Goal: Task Accomplishment & Management: Manage account settings

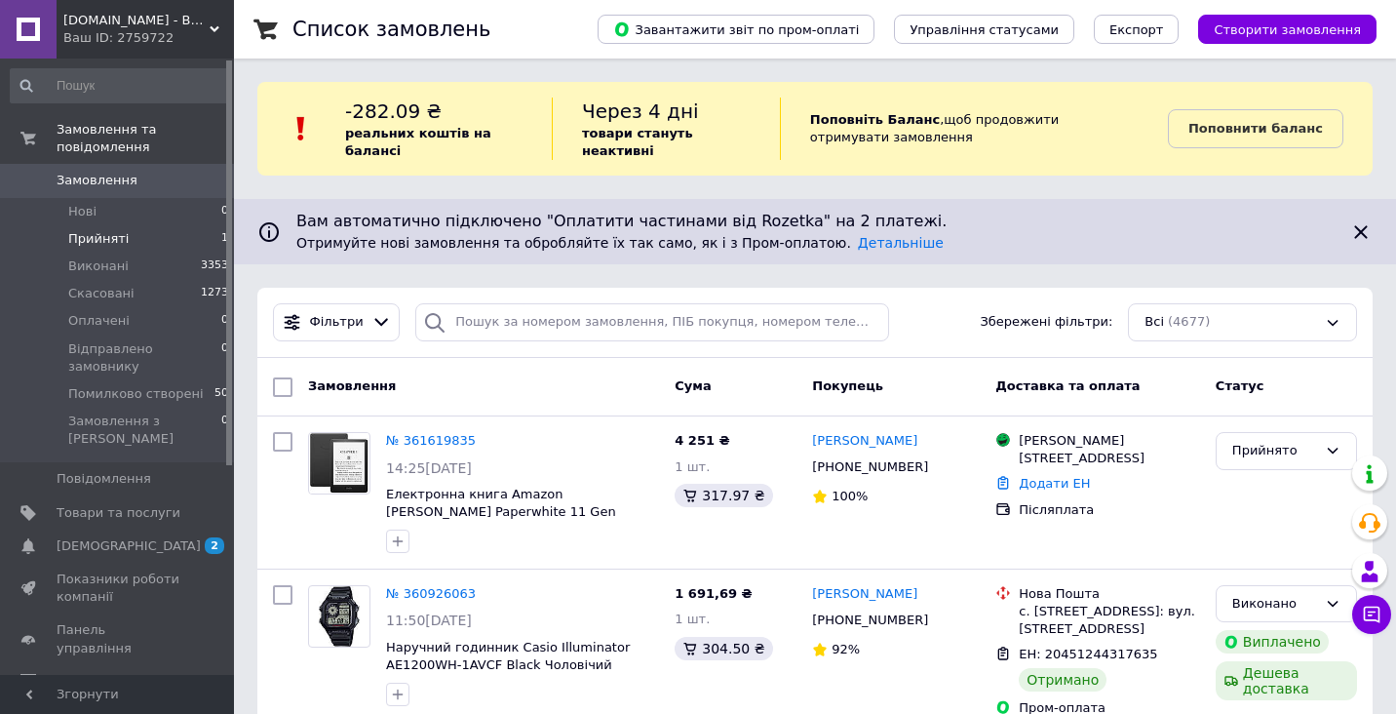
click at [101, 243] on span "Прийняті" at bounding box center [98, 239] width 60 height 18
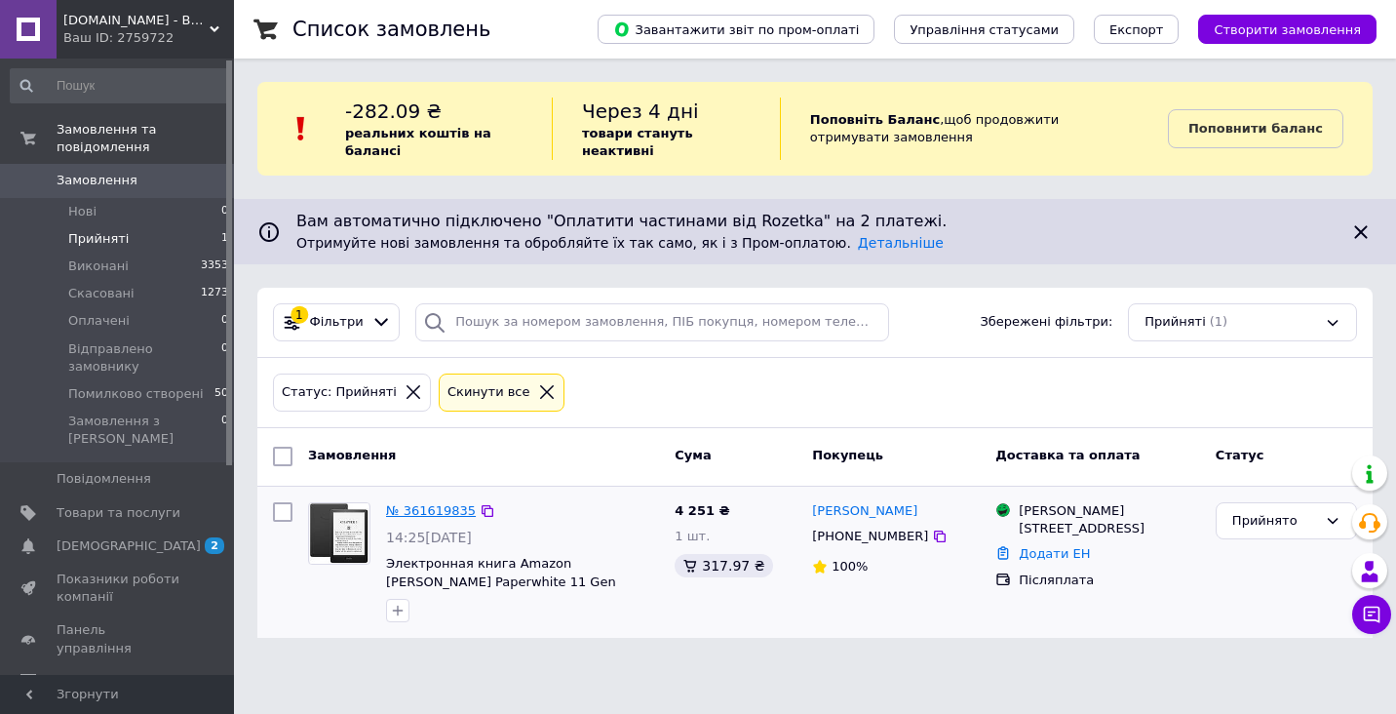
click at [438, 507] on link "№ 361619835" at bounding box center [431, 510] width 90 height 15
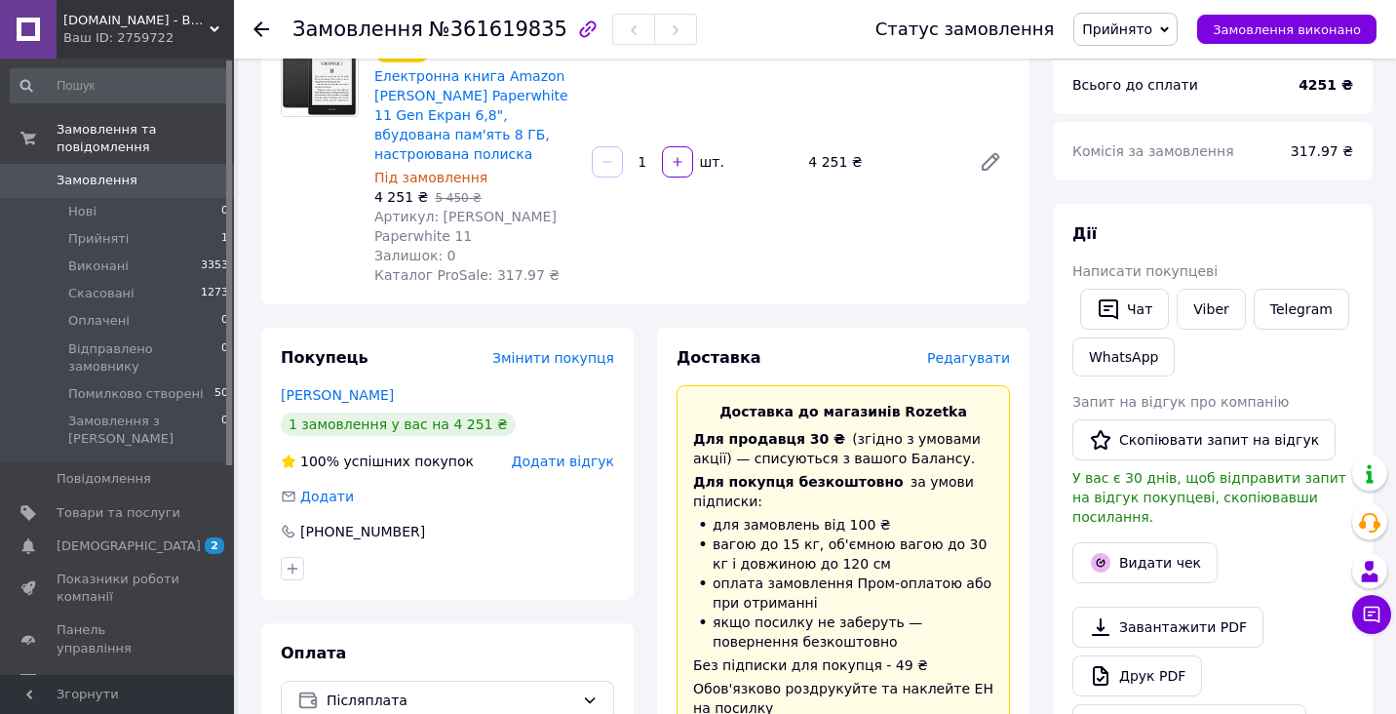
scroll to position [154, 0]
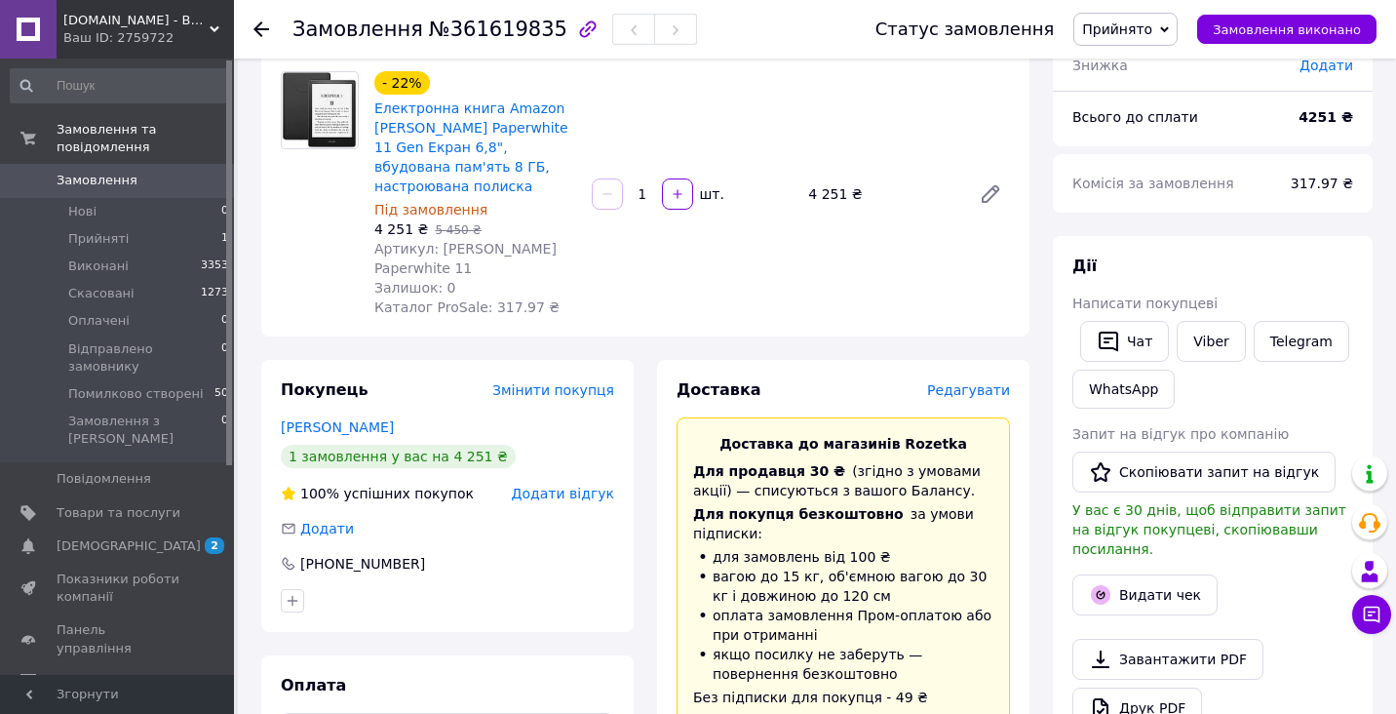
click at [108, 179] on span "Замовлення" at bounding box center [97, 181] width 81 height 18
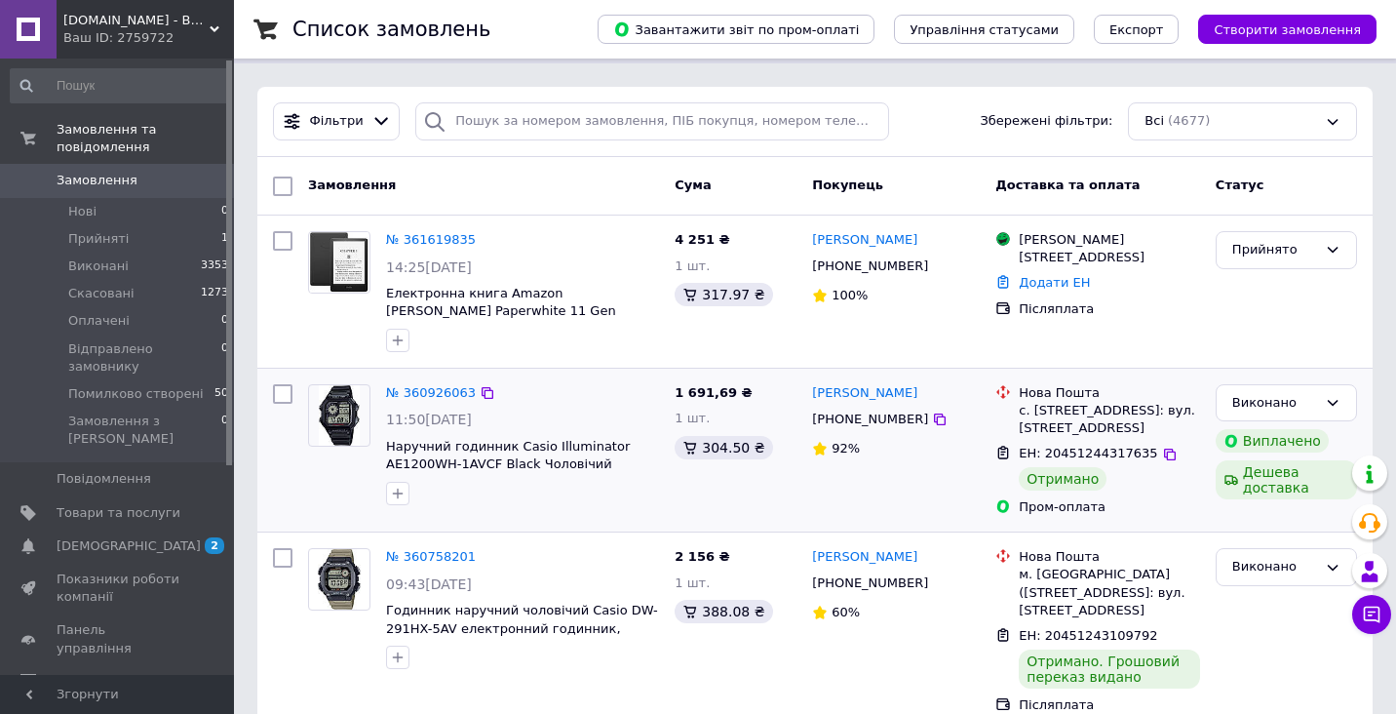
scroll to position [211, 0]
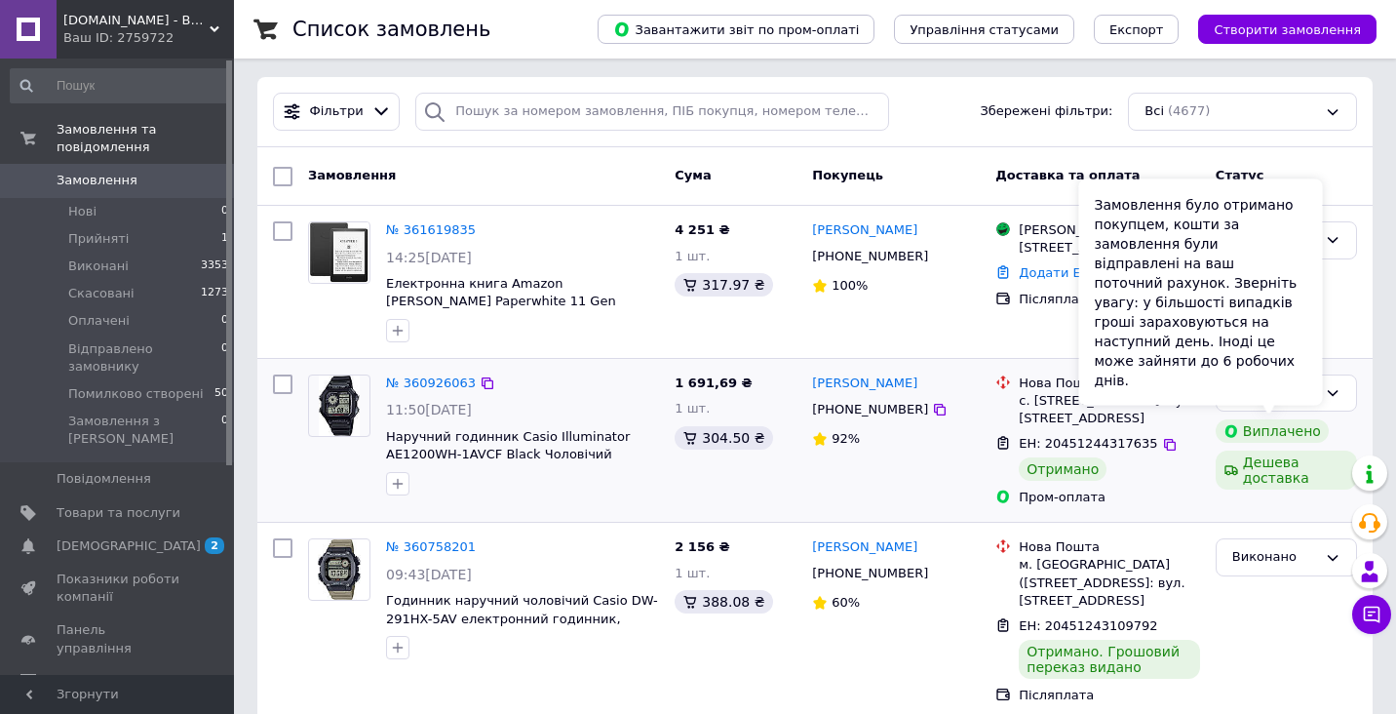
click at [1240, 429] on div "Виплачено" at bounding box center [1272, 430] width 113 height 23
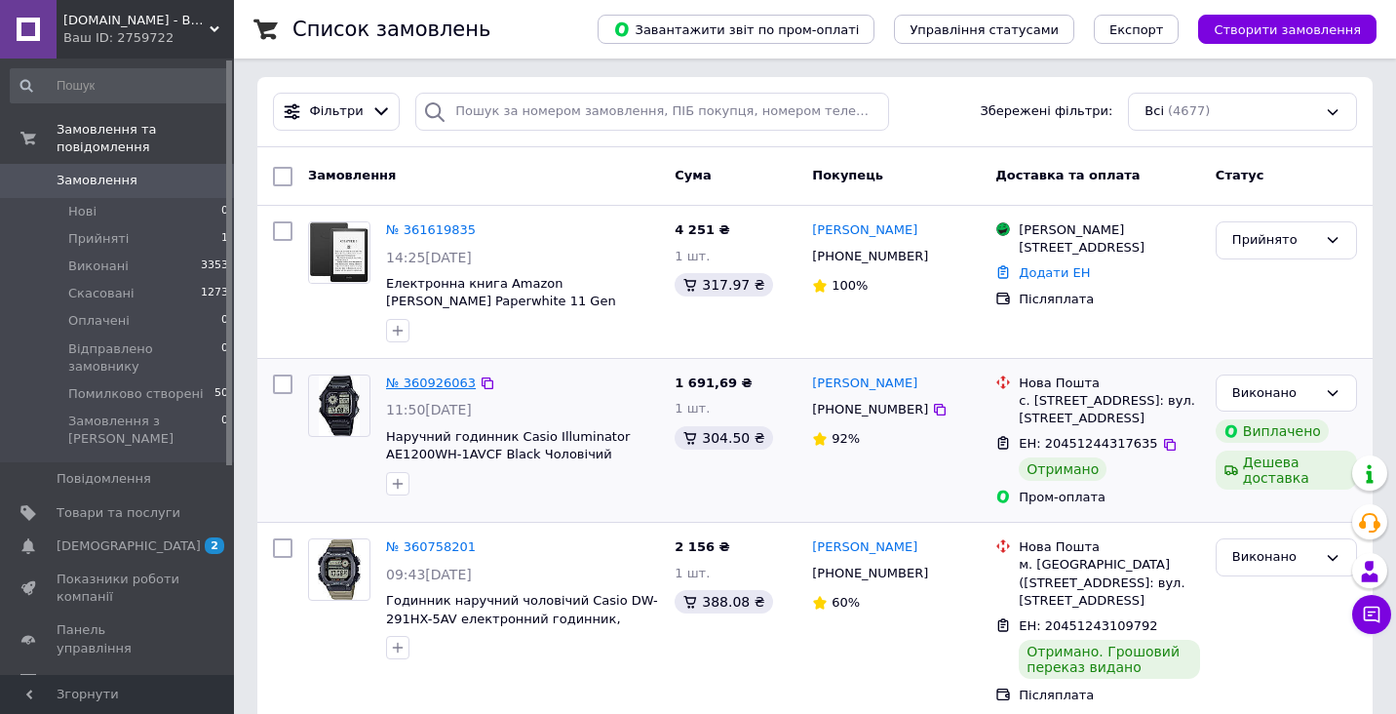
click at [436, 384] on link "№ 360926063" at bounding box center [431, 382] width 90 height 15
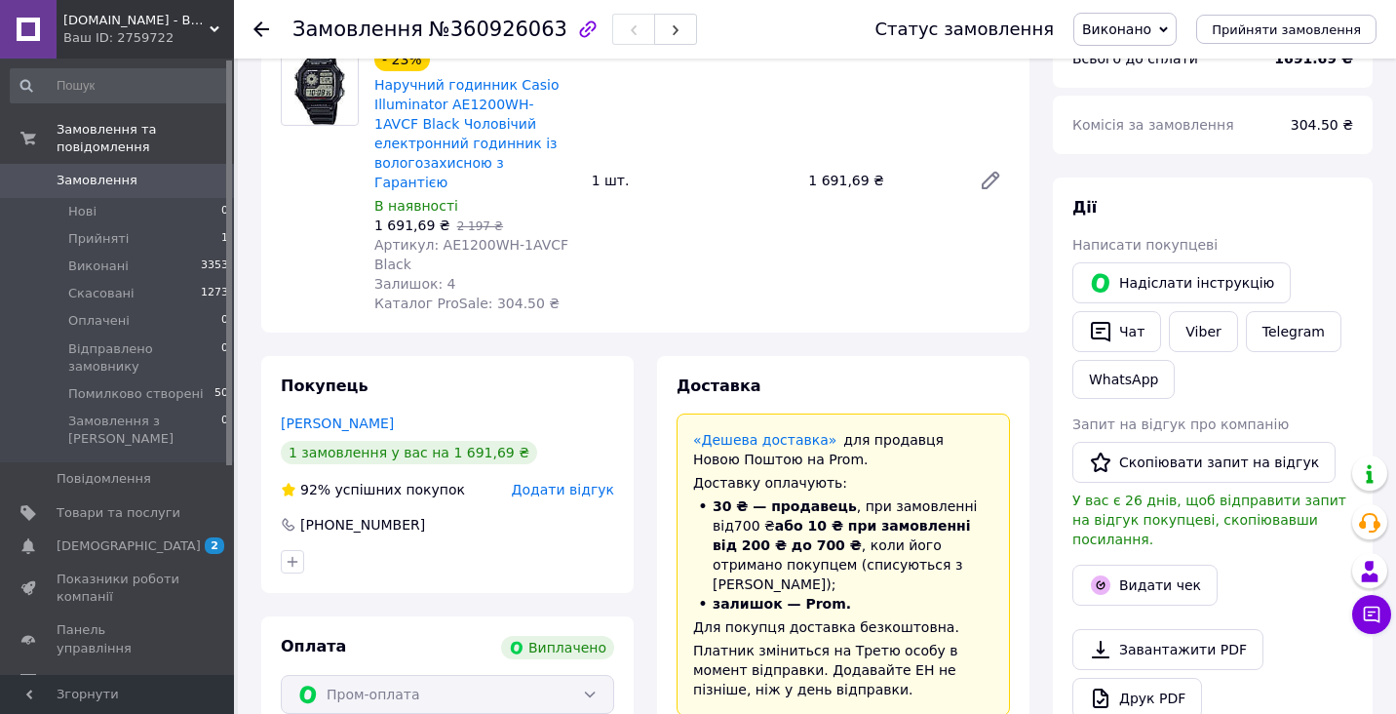
scroll to position [179, 0]
click at [1137, 565] on button "Видати чек" at bounding box center [1144, 585] width 145 height 41
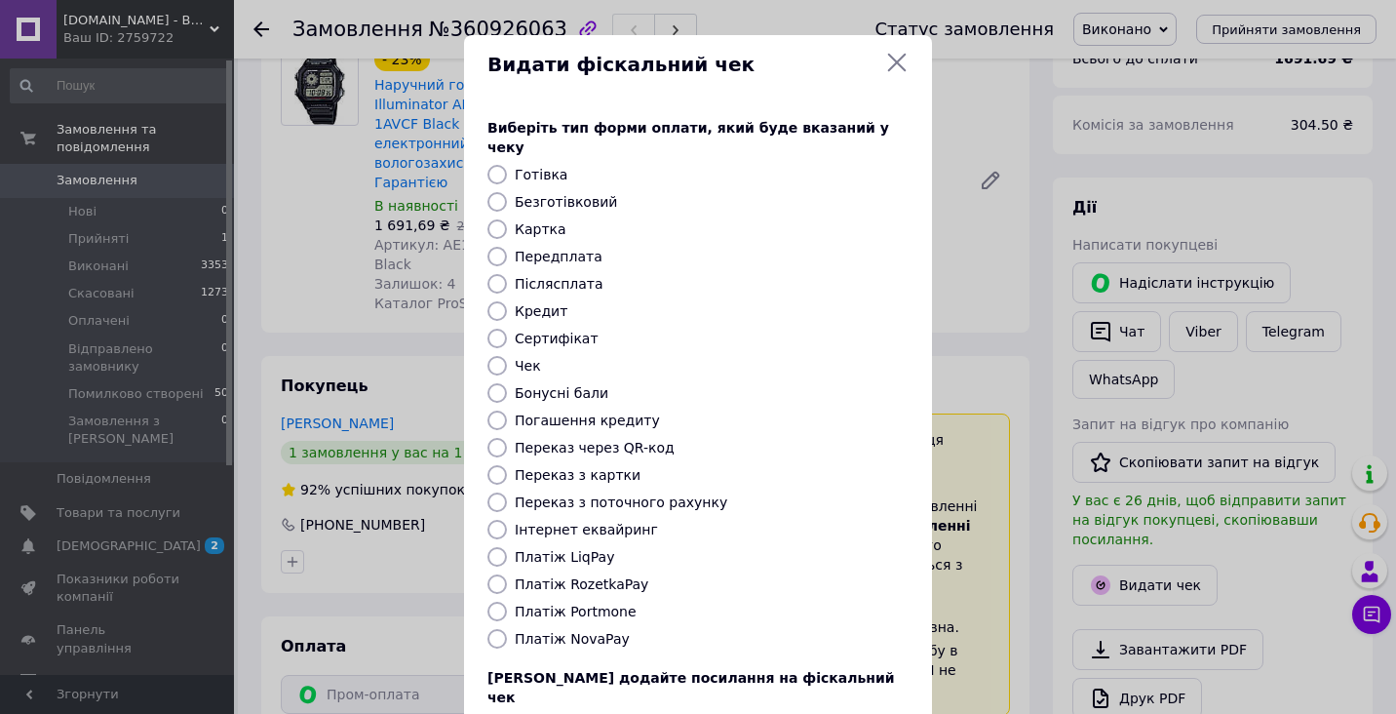
click at [566, 194] on label "Безготівковий" at bounding box center [566, 202] width 102 height 16
click at [507, 192] on input "Безготівковий" at bounding box center [496, 201] width 19 height 19
radio input "true"
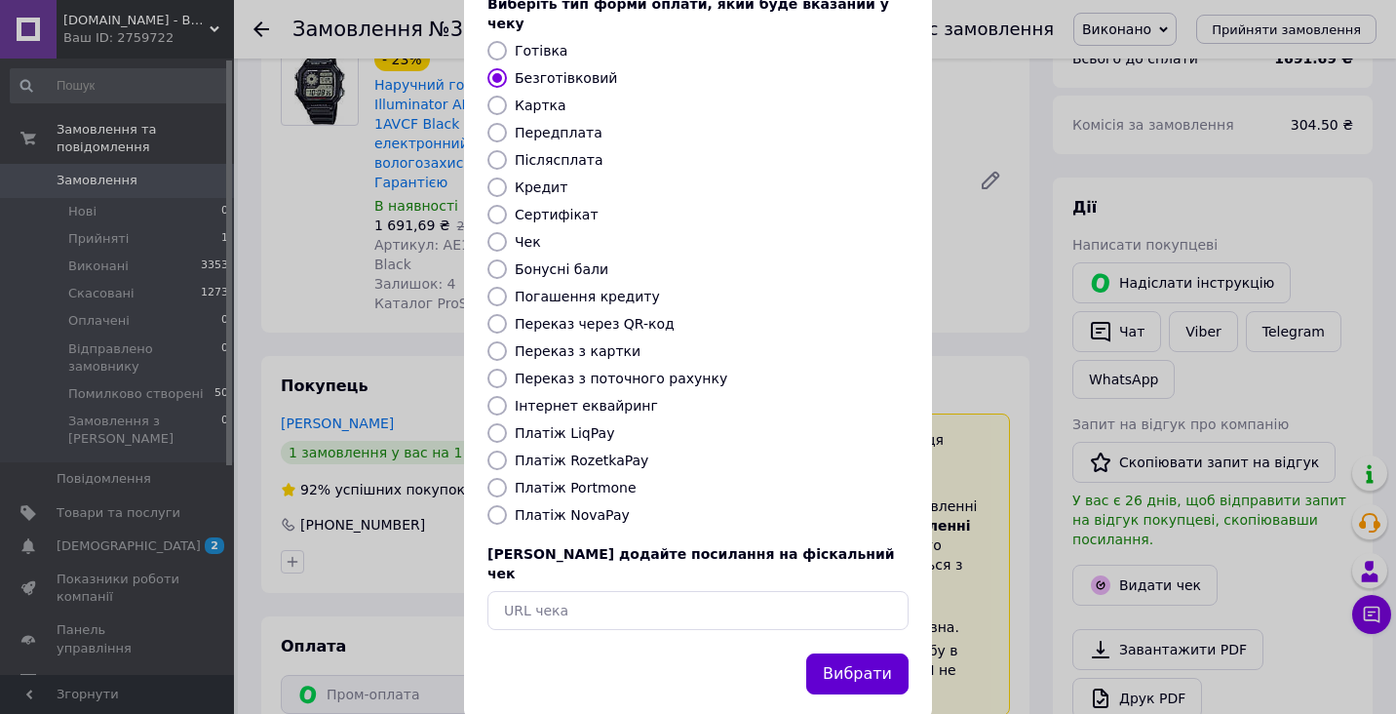
scroll to position [123, 0]
click at [884, 654] on button "Вибрати" at bounding box center [857, 675] width 102 height 42
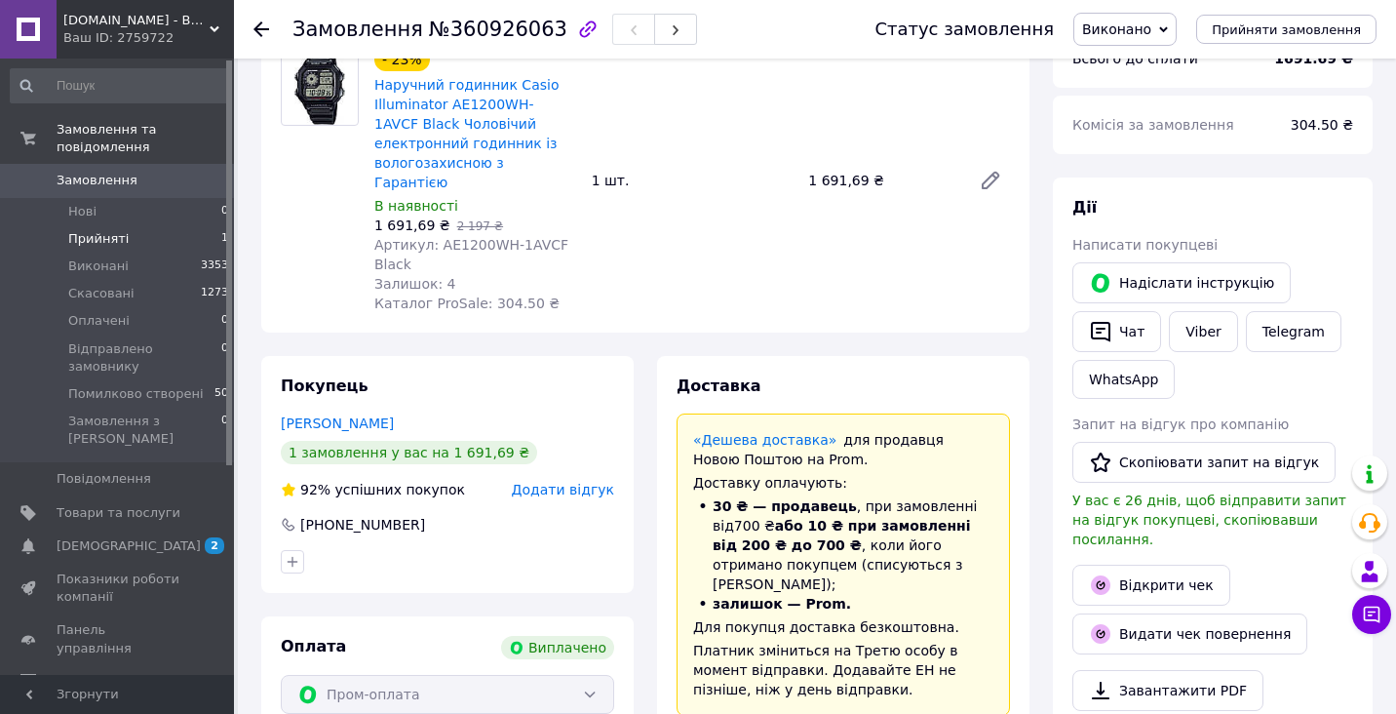
click at [101, 238] on span "Прийняті" at bounding box center [98, 239] width 60 height 18
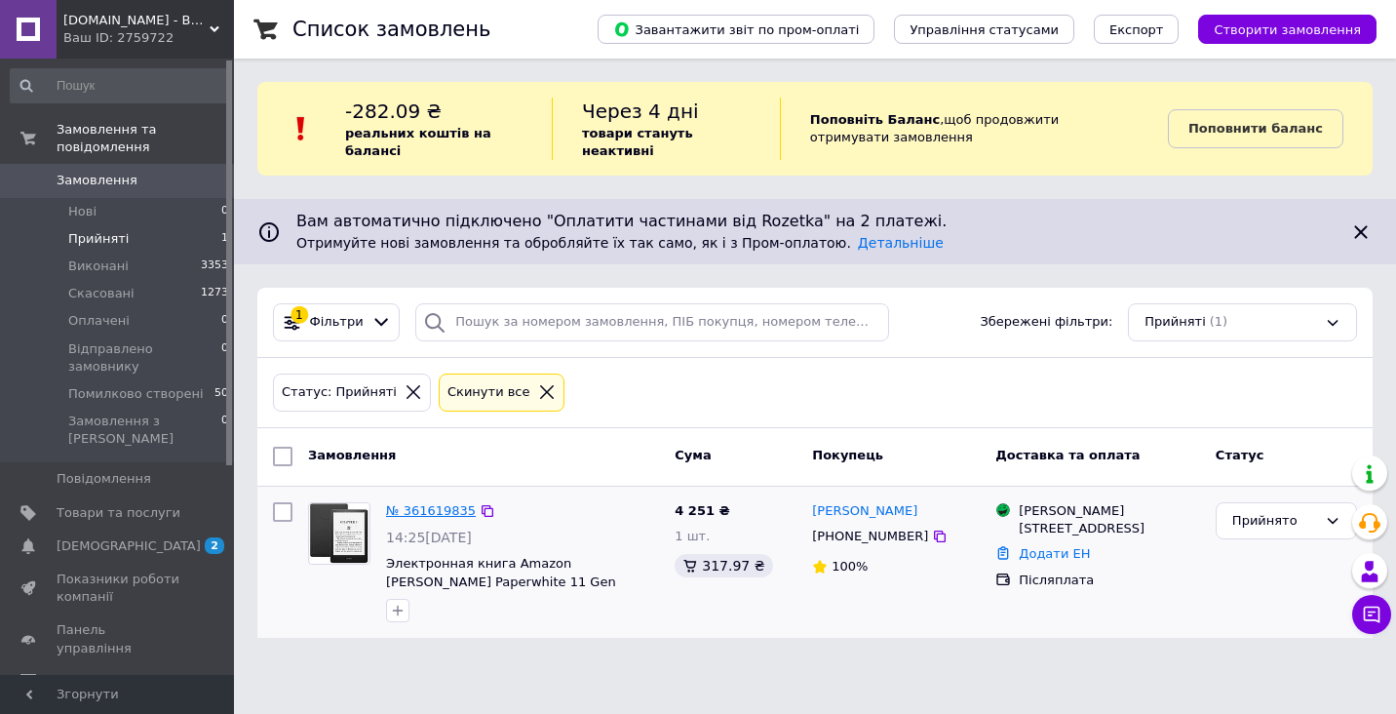
click at [427, 506] on link "№ 361619835" at bounding box center [431, 510] width 90 height 15
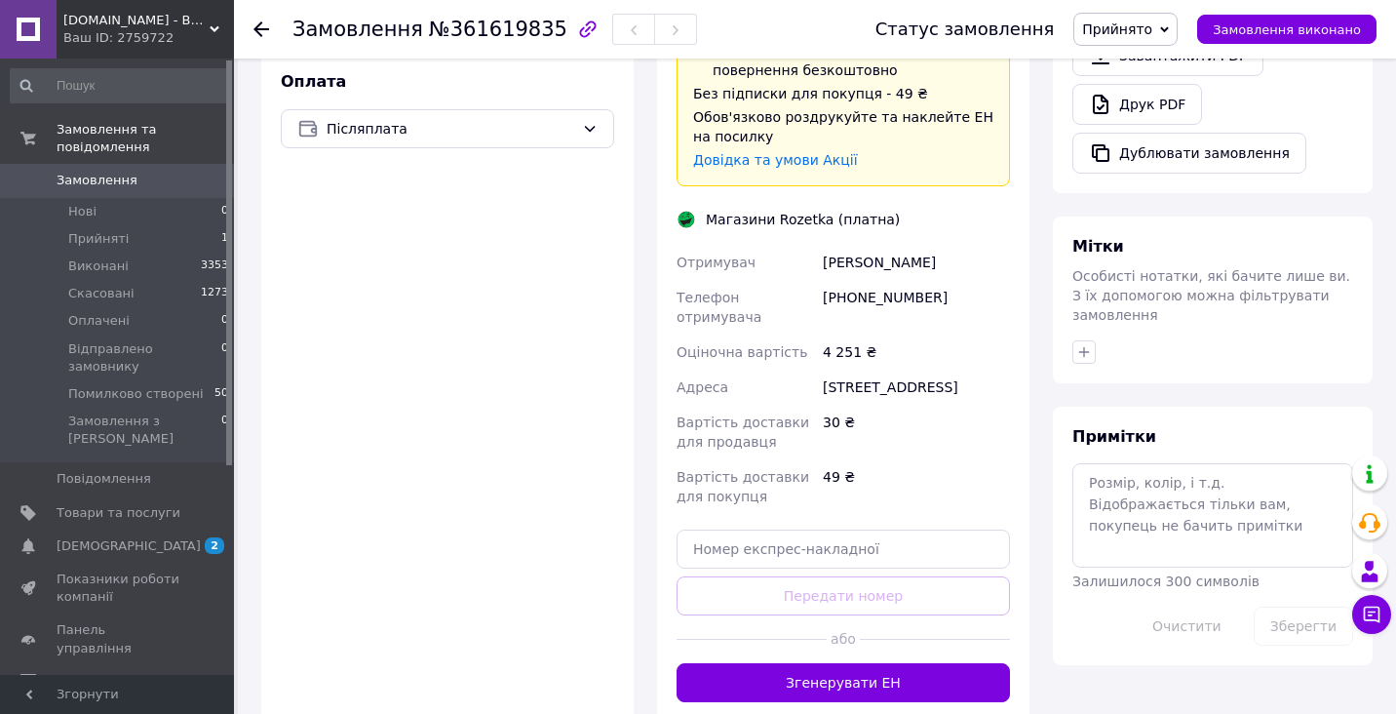
scroll to position [764, 0]
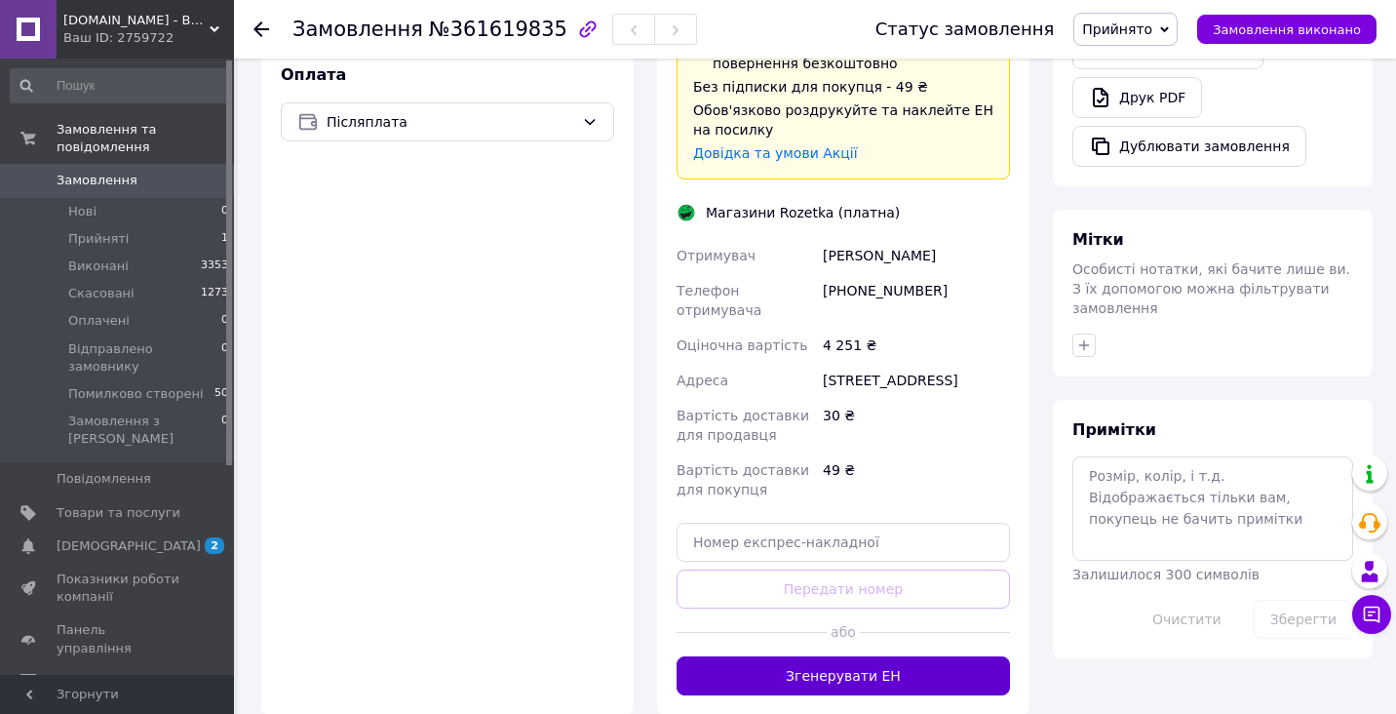
click at [869, 656] on button "Згенерувати ЕН" at bounding box center [843, 675] width 333 height 39
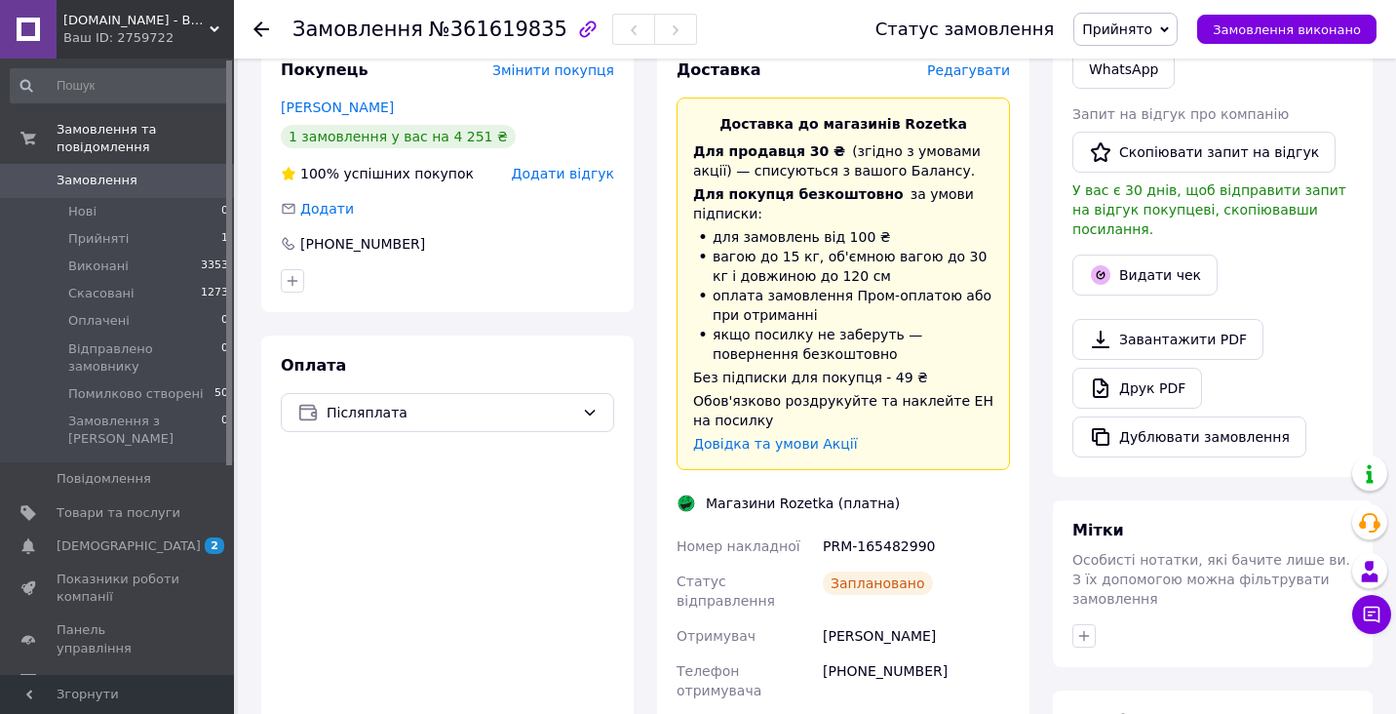
scroll to position [475, 0]
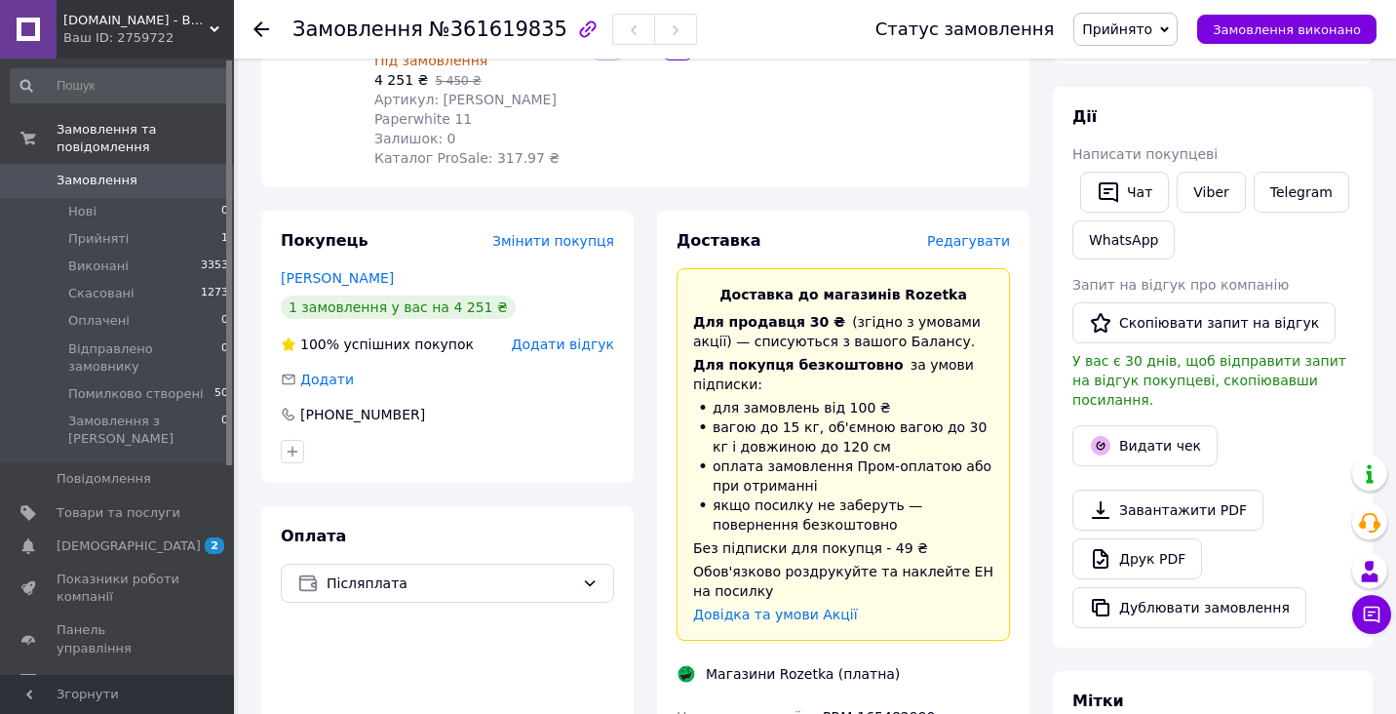
scroll to position [292, 0]
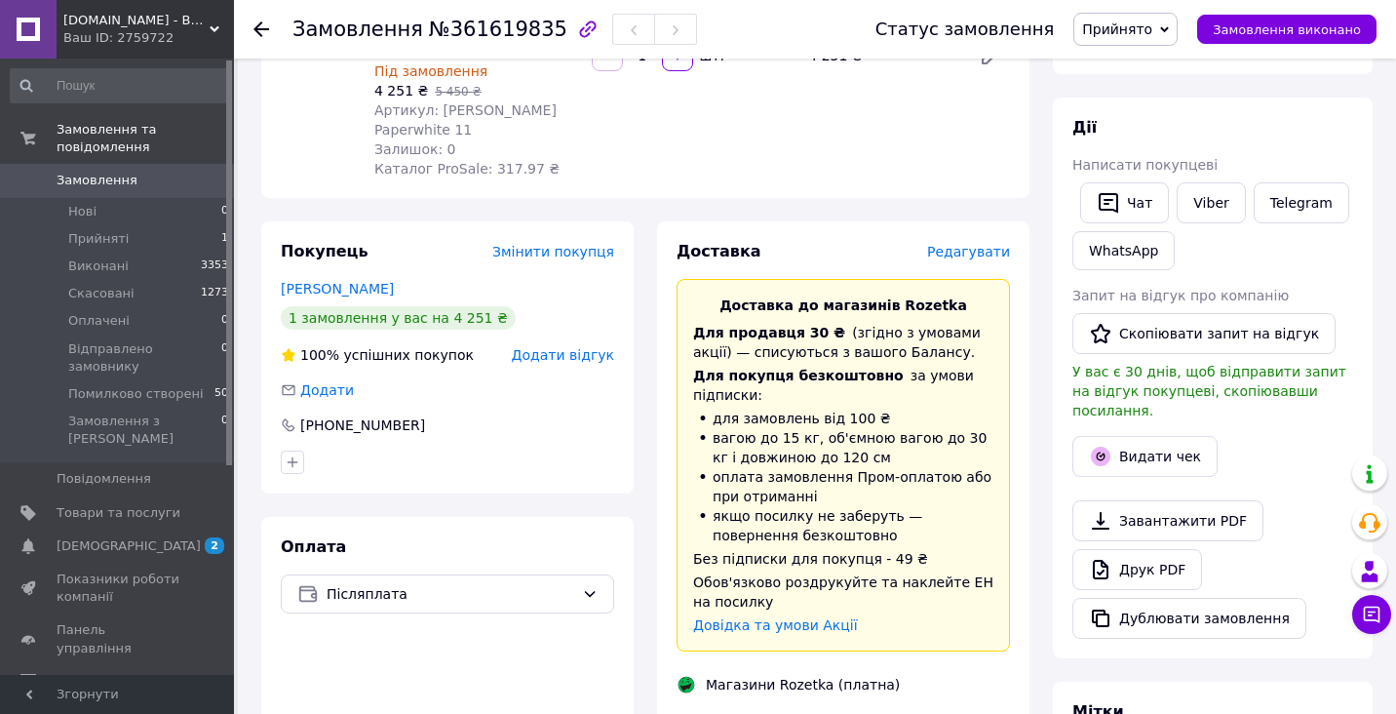
click at [967, 244] on span "Редагувати" at bounding box center [968, 252] width 83 height 16
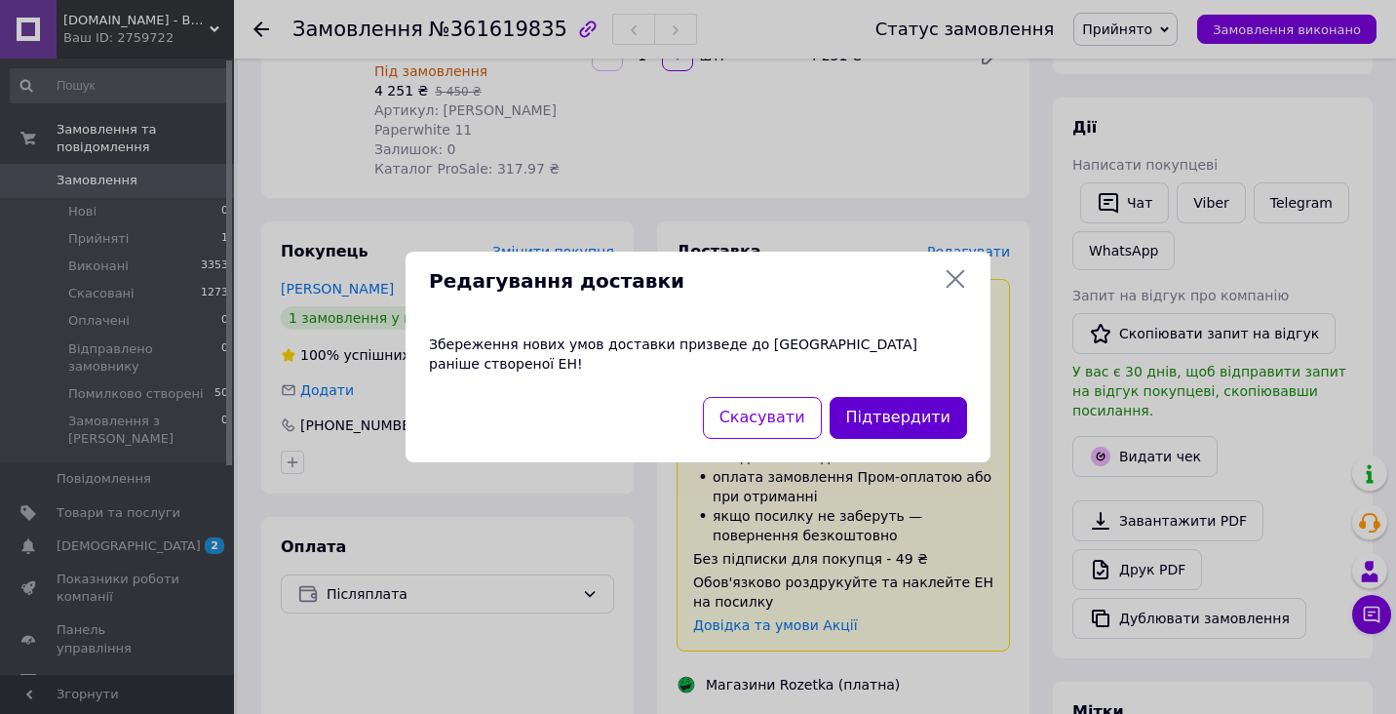
click at [871, 409] on button "Підтвердити" at bounding box center [898, 418] width 137 height 42
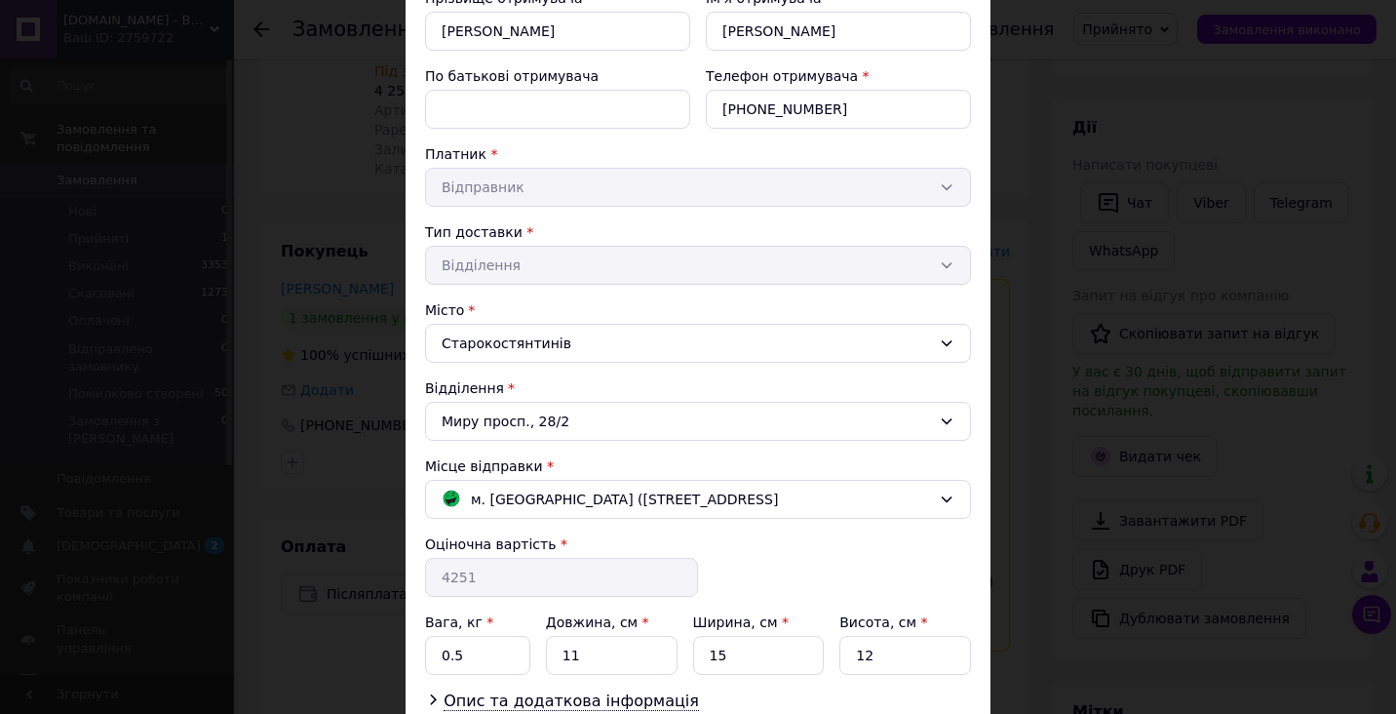
scroll to position [254, 0]
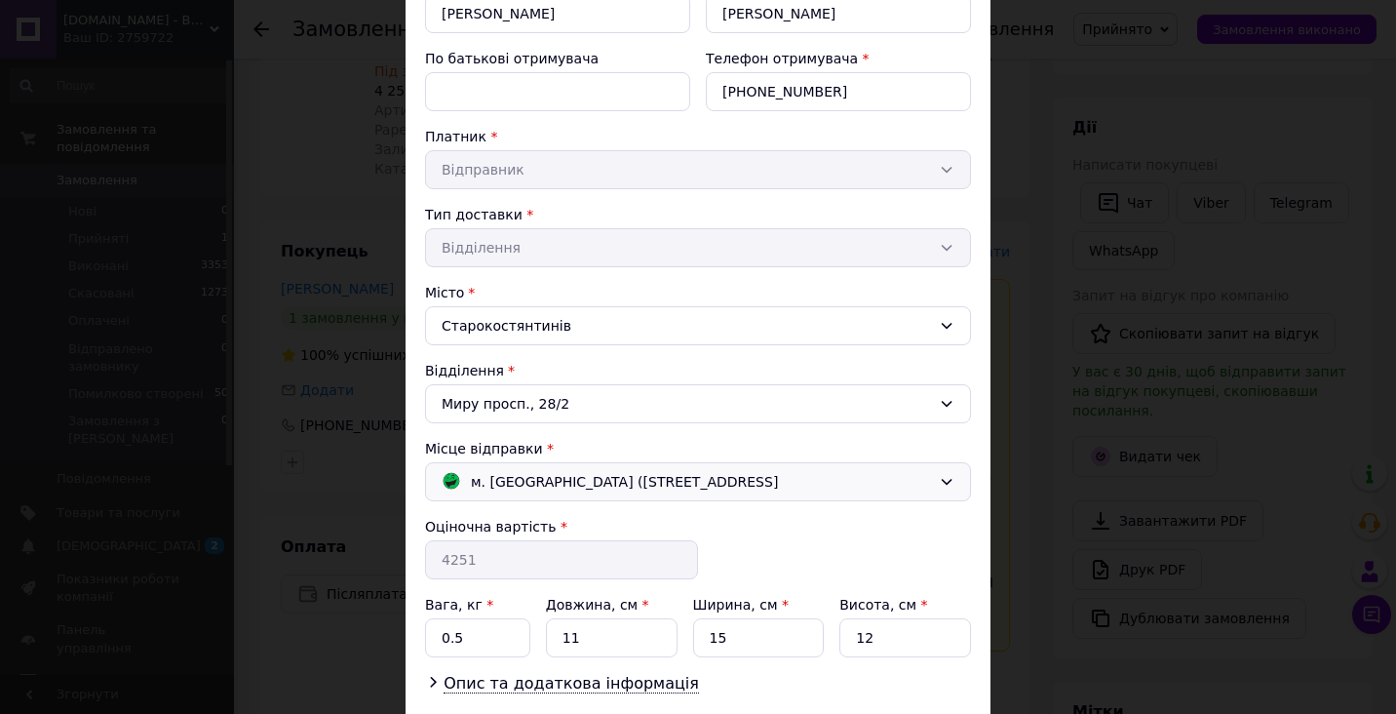
click at [586, 487] on span "м. [GEOGRAPHIC_DATA] ([STREET_ADDRESS]" at bounding box center [624, 481] width 307 height 21
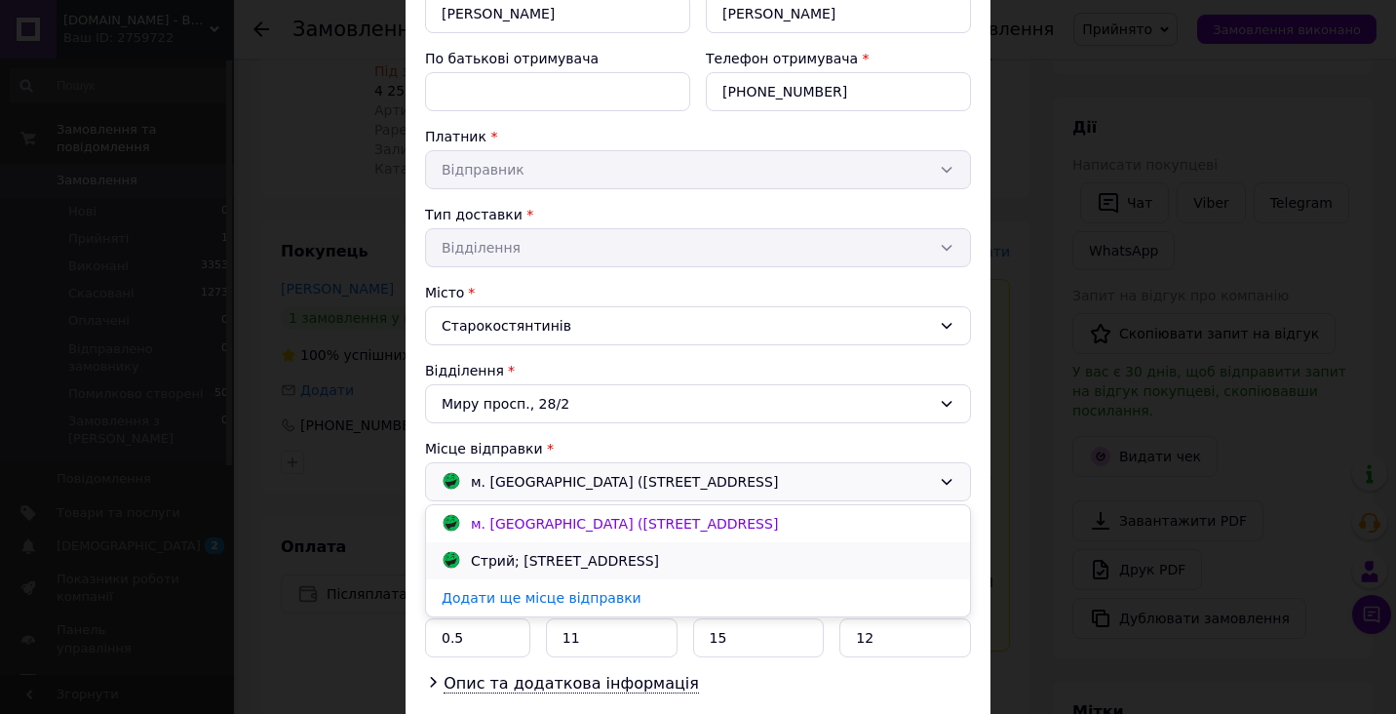
click at [563, 556] on div "Стрий; Шевченка вул., 61" at bounding box center [565, 560] width 198 height 21
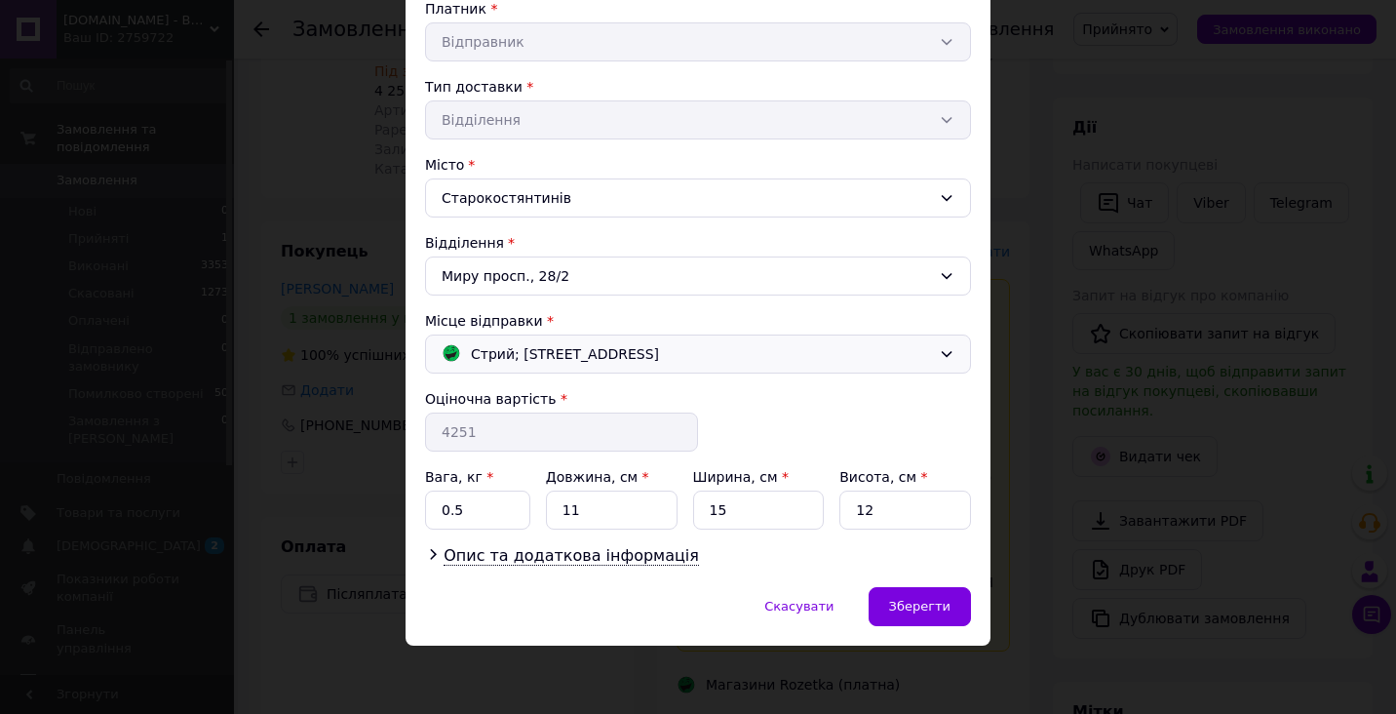
scroll to position [381, 0]
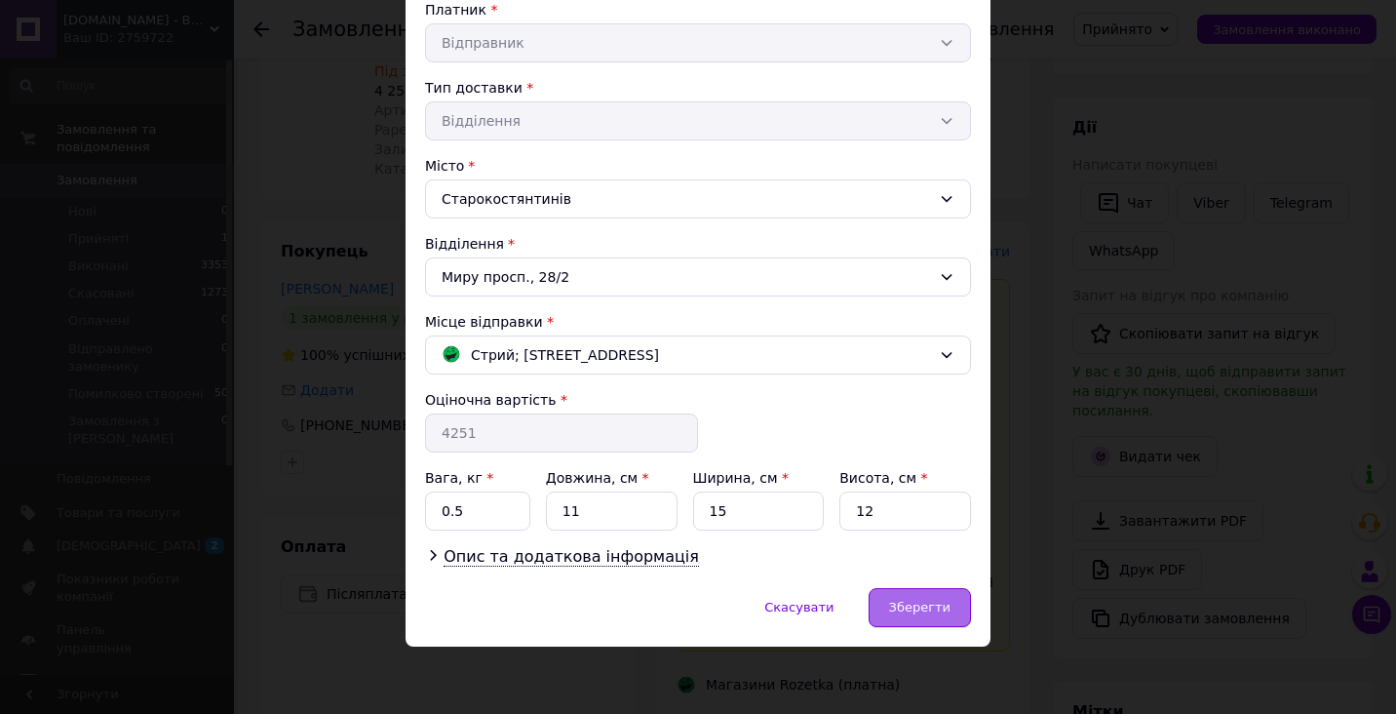
click at [895, 606] on span "Зберегти" at bounding box center [919, 607] width 61 height 15
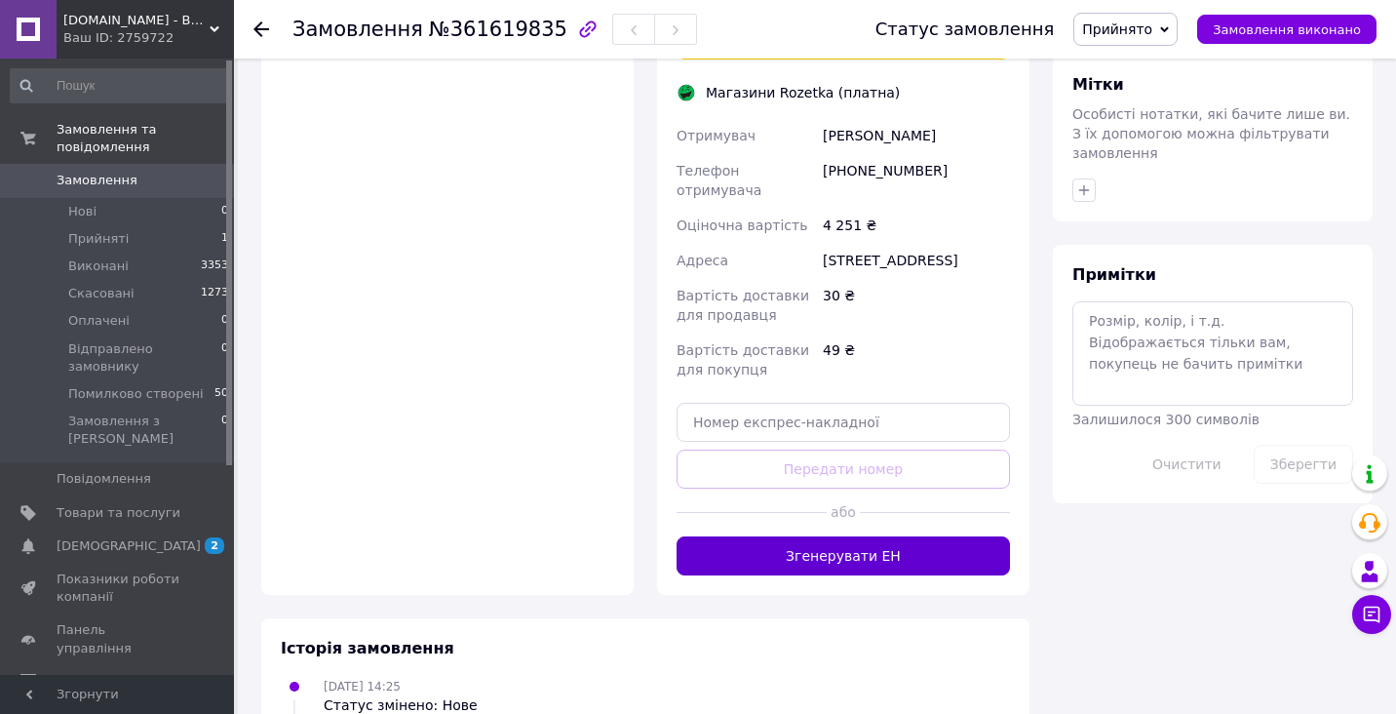
scroll to position [885, 0]
click at [905, 540] on button "Згенерувати ЕН" at bounding box center [843, 554] width 333 height 39
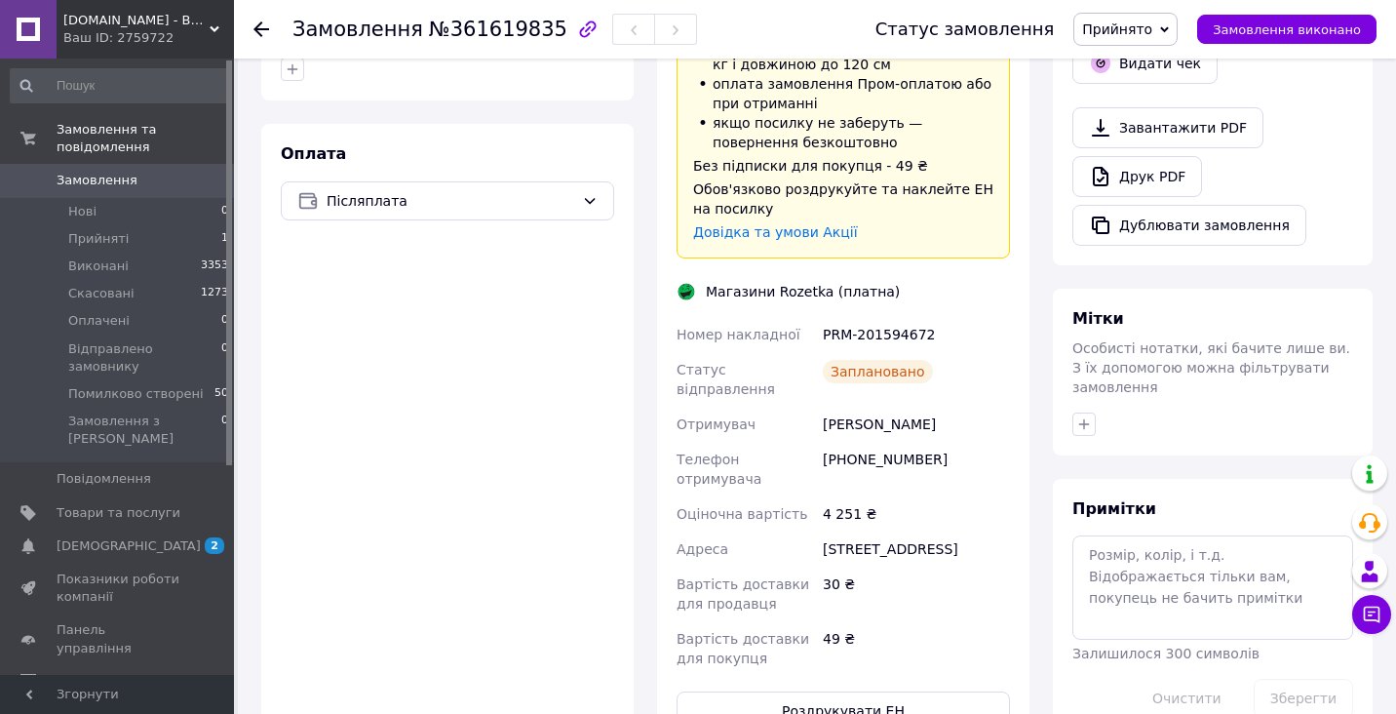
scroll to position [684, 0]
click at [862, 283] on div "Магазини Rozetka (платна)" at bounding box center [803, 292] width 204 height 19
click at [863, 318] on div "PRM-201594672" at bounding box center [916, 335] width 195 height 35
click at [859, 361] on div "Заплановано" at bounding box center [878, 372] width 110 height 23
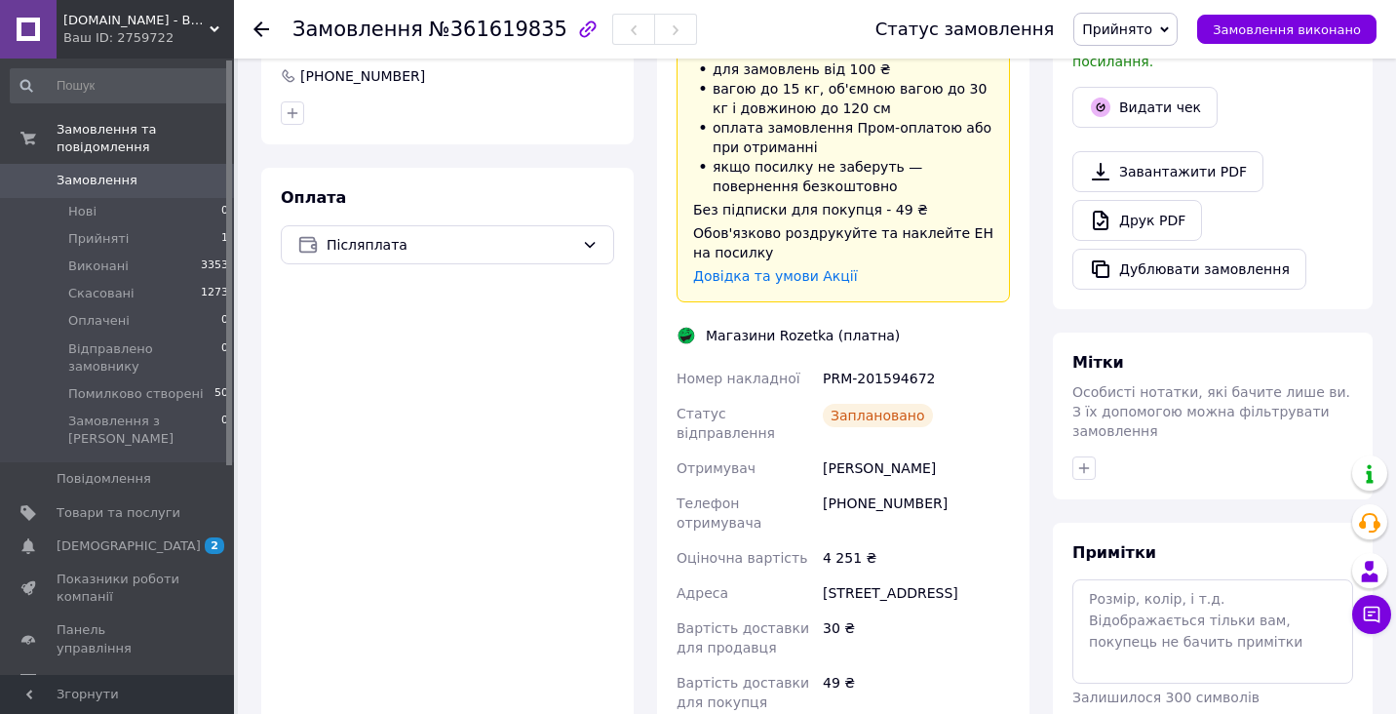
scroll to position [658, 0]
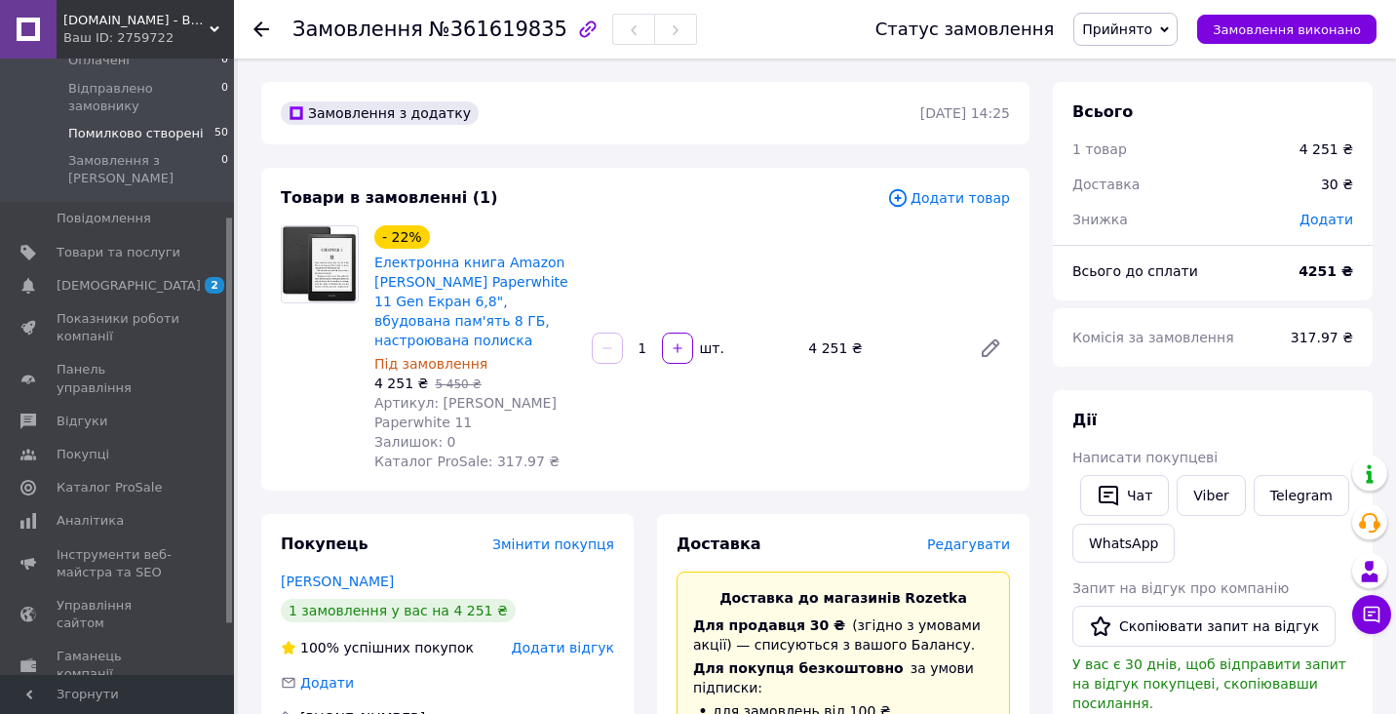
scroll to position [261, 0]
click at [89, 511] on span "Аналітика" at bounding box center [90, 520] width 67 height 18
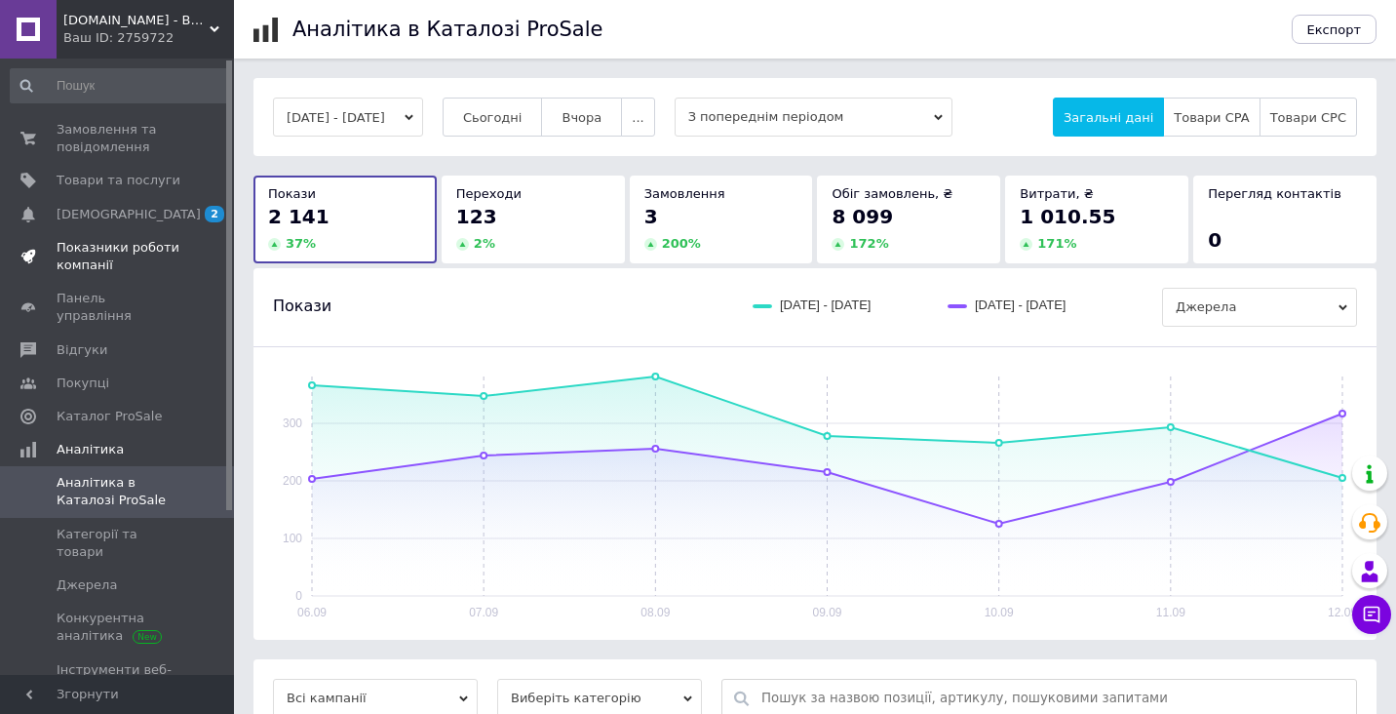
click at [107, 244] on span "Показники роботи компанії" at bounding box center [119, 256] width 124 height 35
